Goal: Navigation & Orientation: Find specific page/section

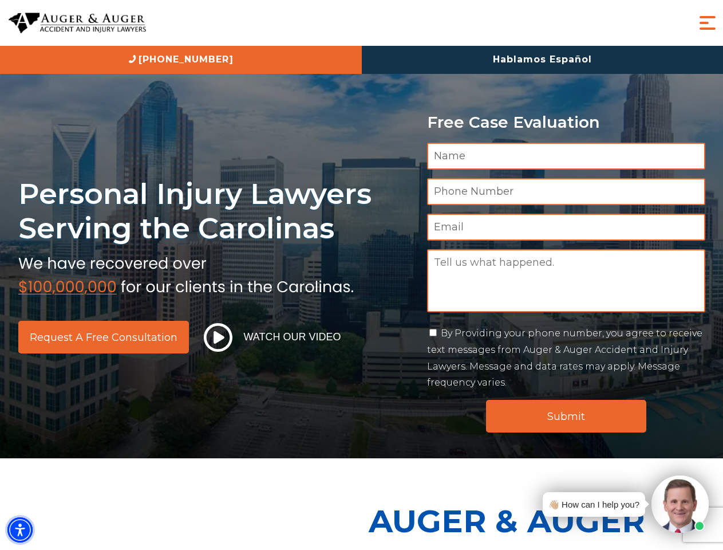
click at [20, 530] on img "Accessibility Menu" at bounding box center [19, 529] width 25 height 25
